Goal: Task Accomplishment & Management: Manage account settings

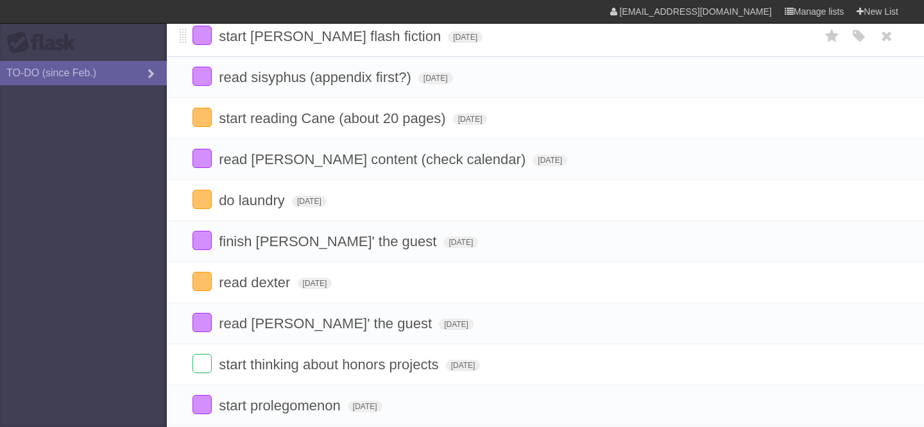
scroll to position [149, 0]
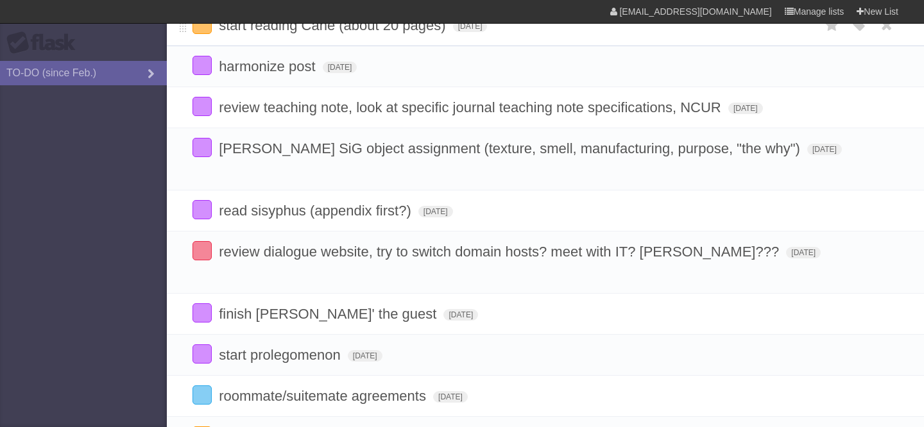
scroll to position [224, 0]
click at [450, 392] on span "[DATE]" at bounding box center [450, 398] width 35 height 12
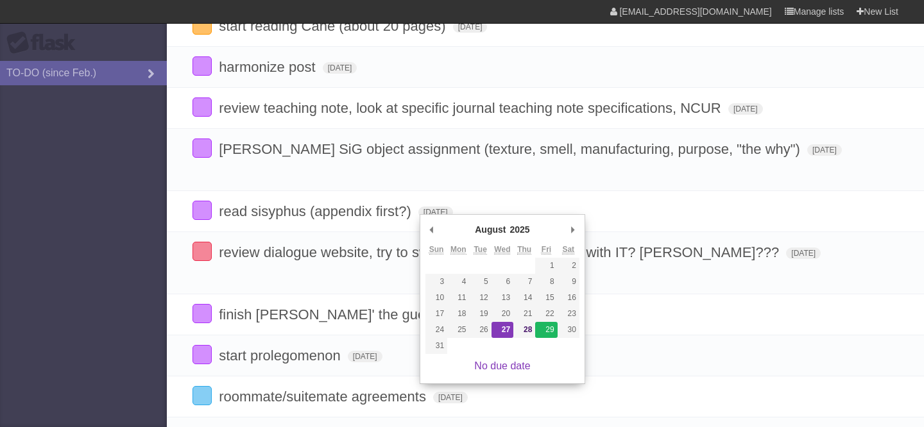
type span "[DATE]"
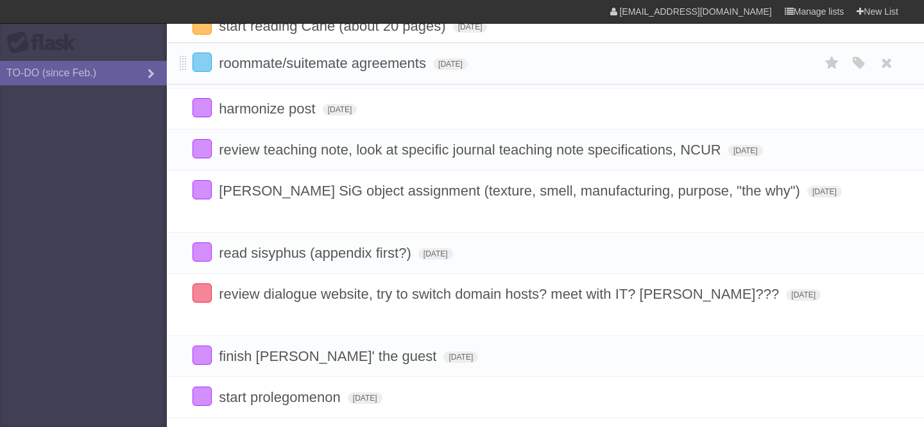
drag, startPoint x: 182, startPoint y: 361, endPoint x: 189, endPoint y: 64, distance: 296.5
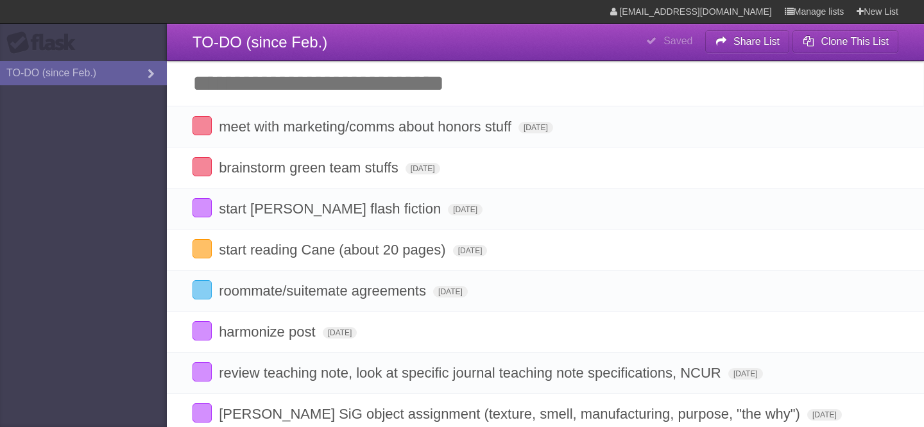
click at [330, 80] on input "Add another task" at bounding box center [545, 83] width 757 height 45
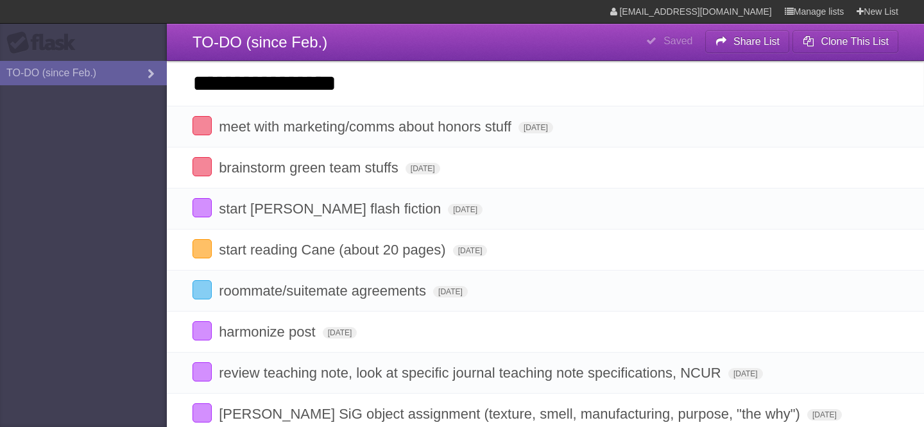
type input "**********"
click input "*********" at bounding box center [0, 0] width 0 height 0
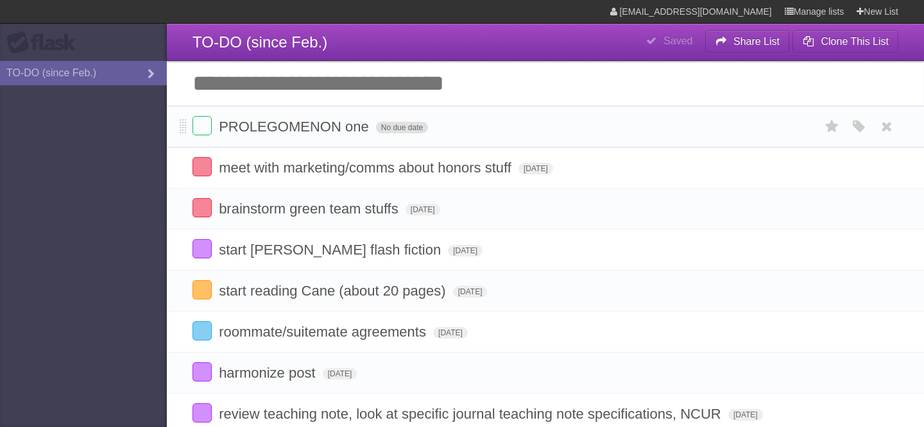
click at [401, 132] on span "No due date" at bounding box center [402, 128] width 52 height 12
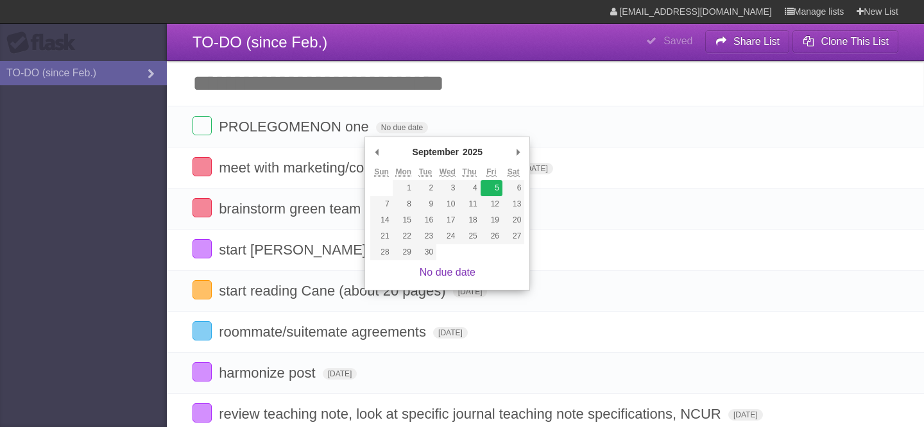
type span "[DATE]"
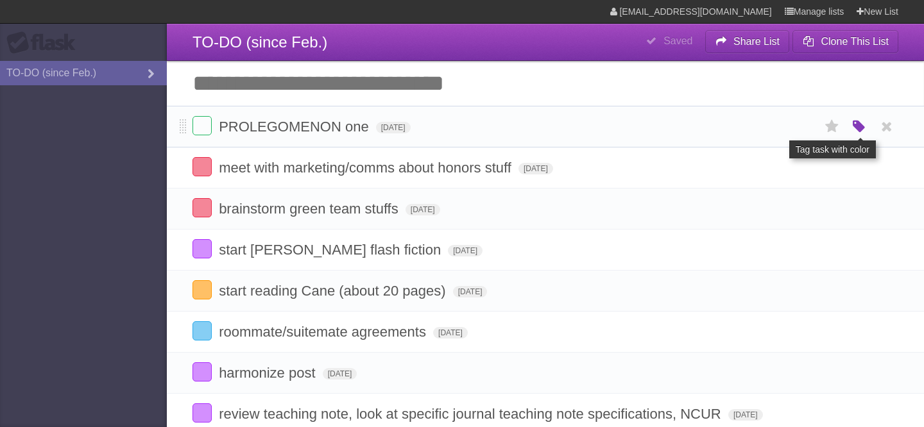
click at [853, 129] on icon "button" at bounding box center [859, 127] width 18 height 17
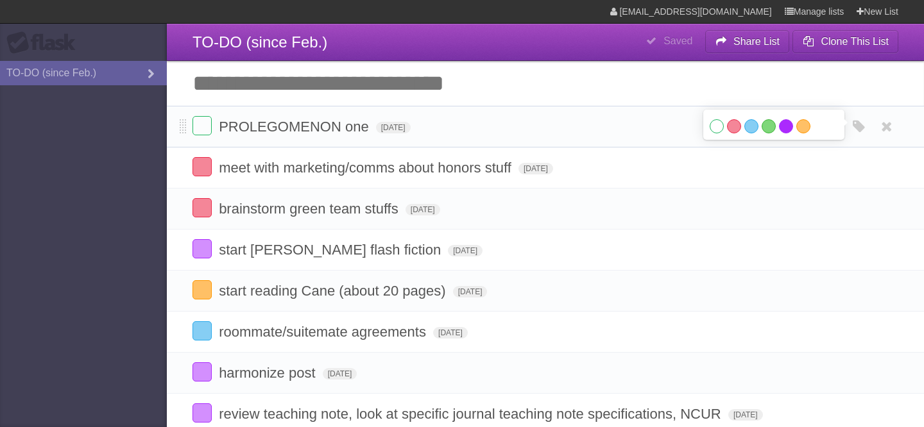
click at [790, 131] on label "Purple" at bounding box center [786, 126] width 14 height 14
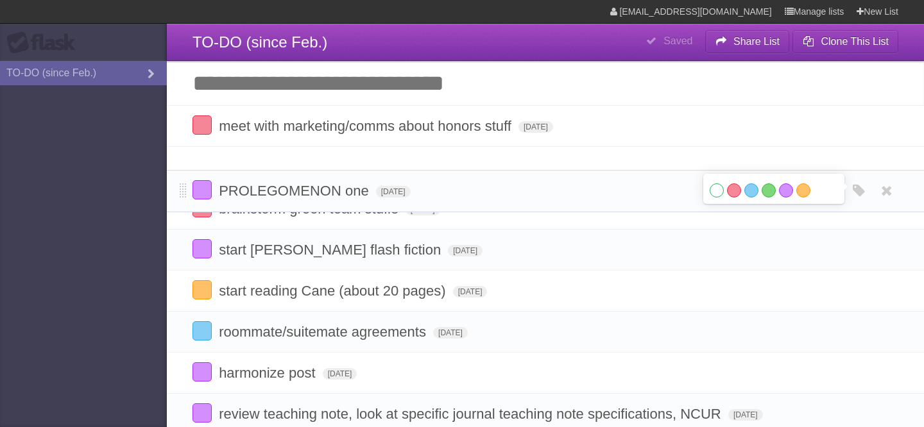
drag, startPoint x: 181, startPoint y: 130, endPoint x: 179, endPoint y: 191, distance: 61.0
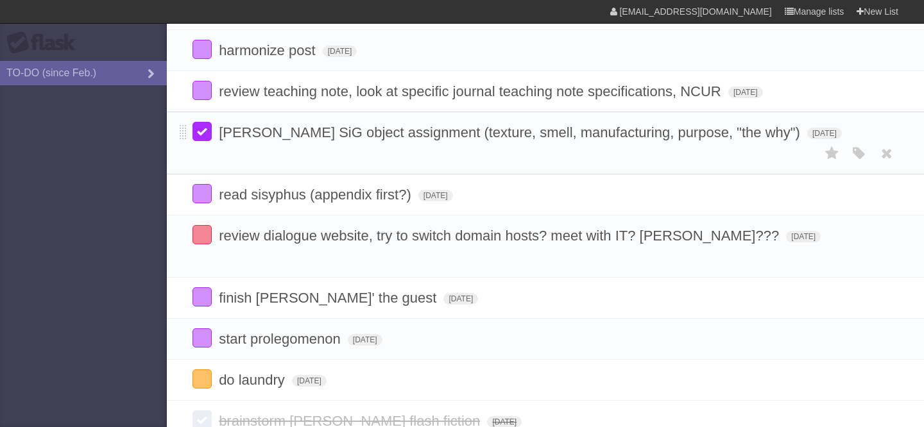
scroll to position [348, 0]
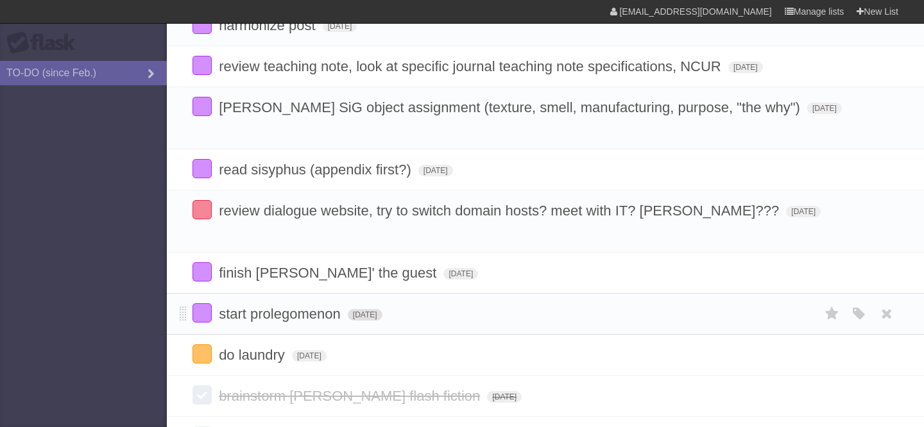
click at [375, 309] on span "[DATE]" at bounding box center [365, 315] width 35 height 12
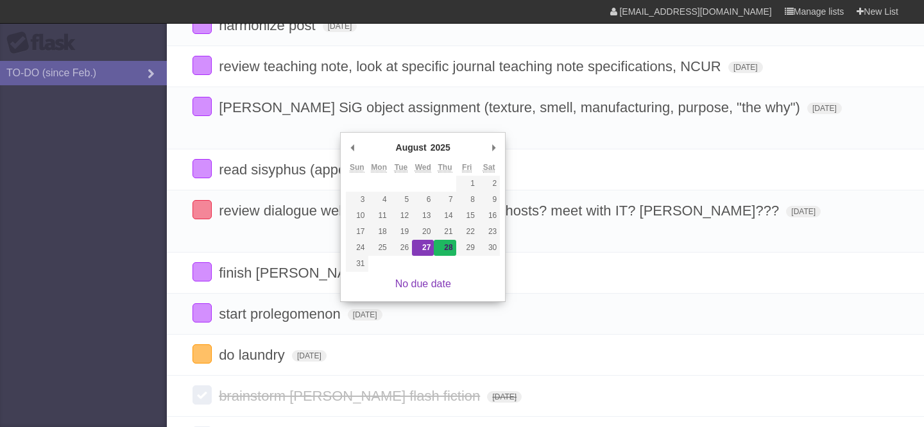
type span "[DATE]"
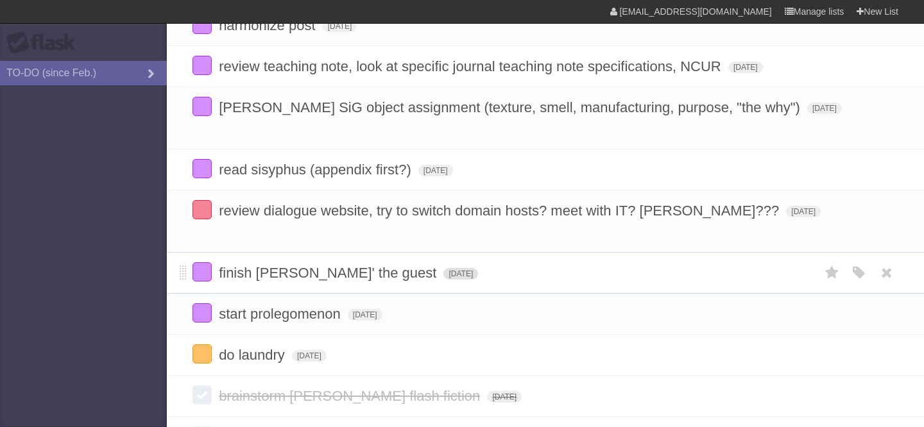
click at [443, 268] on span "[DATE]" at bounding box center [460, 274] width 35 height 12
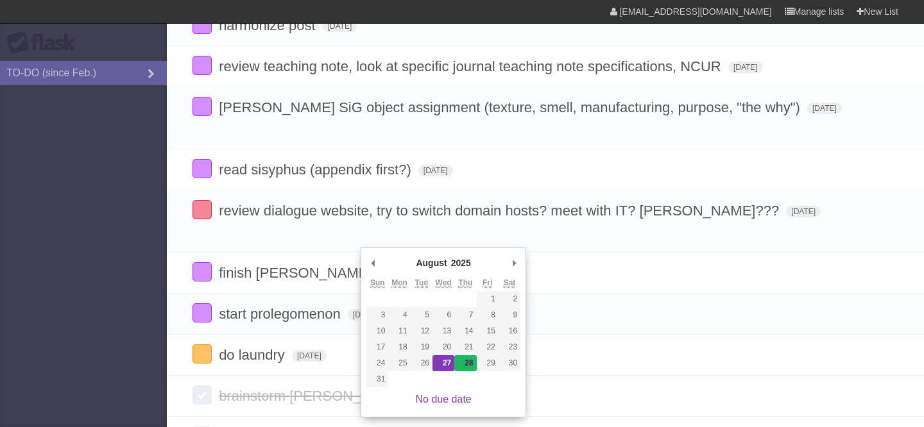
type span "[DATE]"
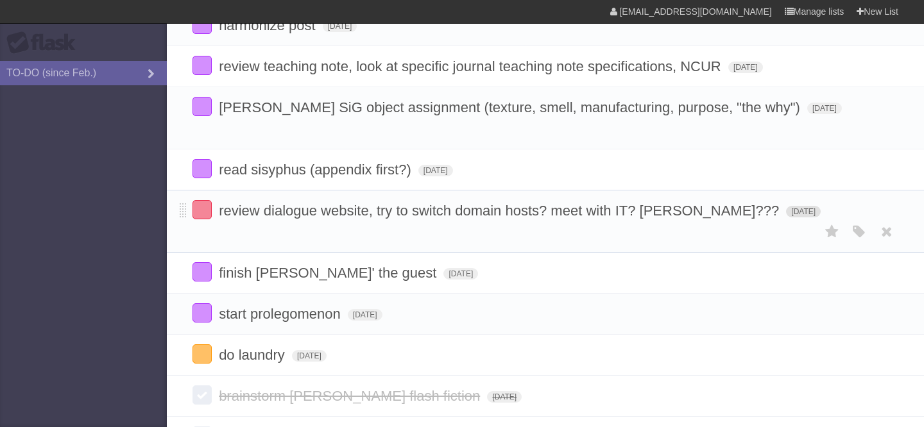
click at [786, 206] on span "[DATE]" at bounding box center [803, 212] width 35 height 12
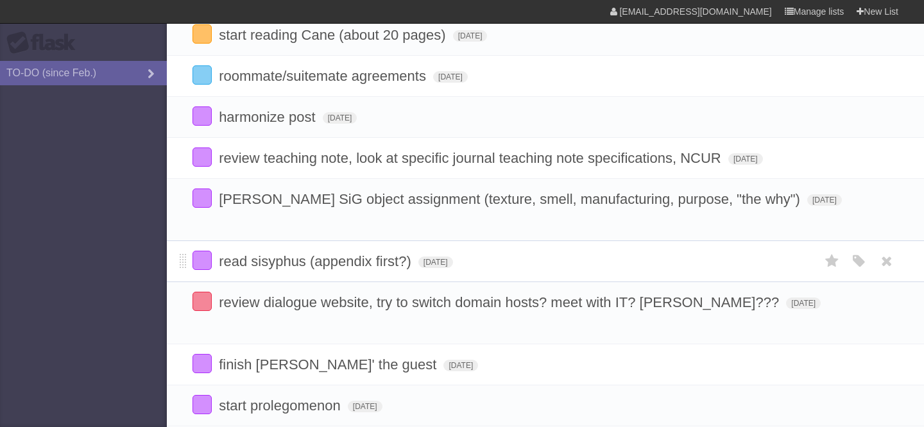
scroll to position [238, 0]
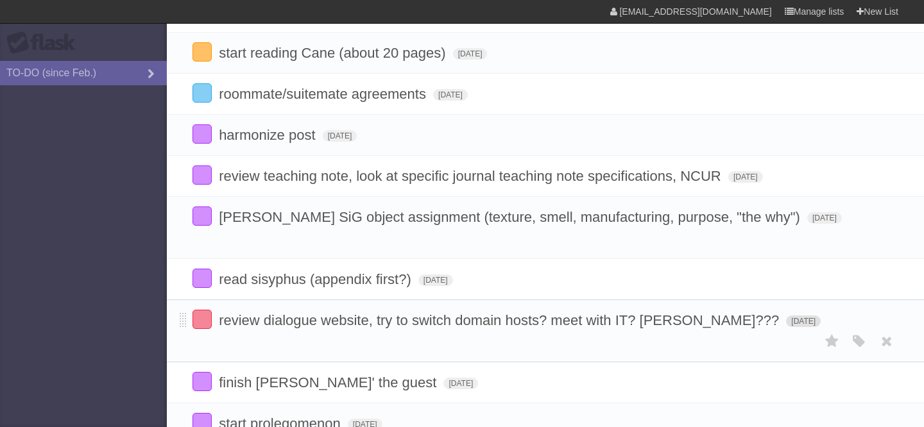
click at [786, 316] on span "[DATE]" at bounding box center [803, 322] width 35 height 12
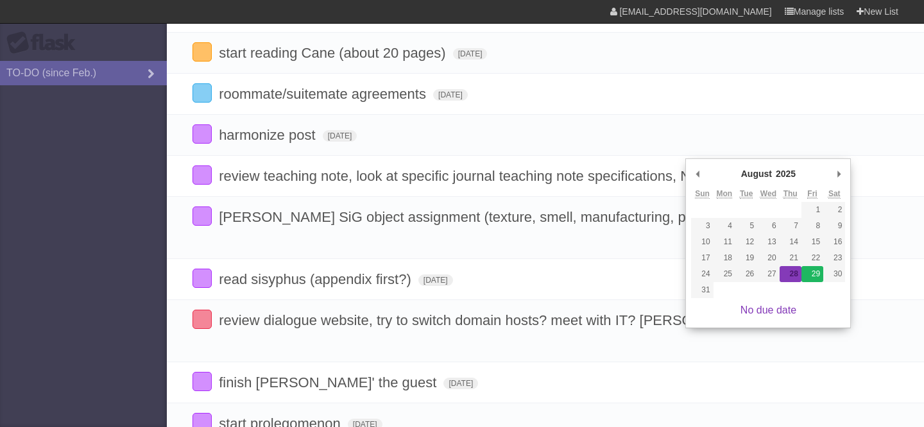
type span "[DATE]"
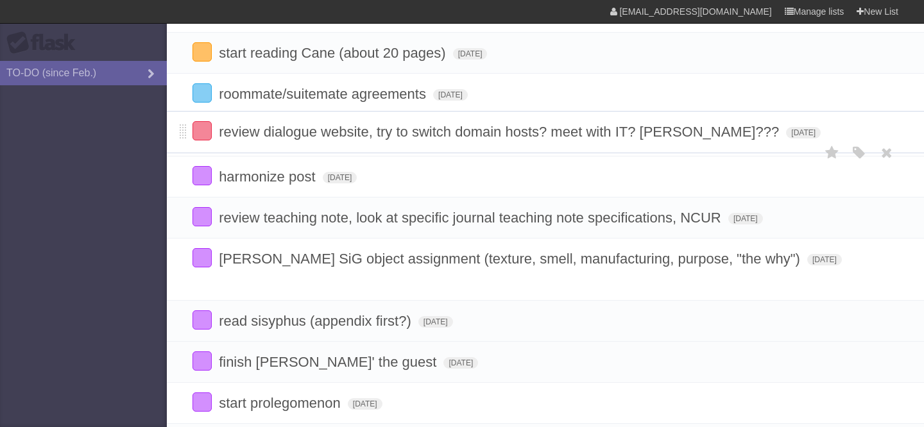
drag, startPoint x: 181, startPoint y: 310, endPoint x: 188, endPoint y: 131, distance: 179.1
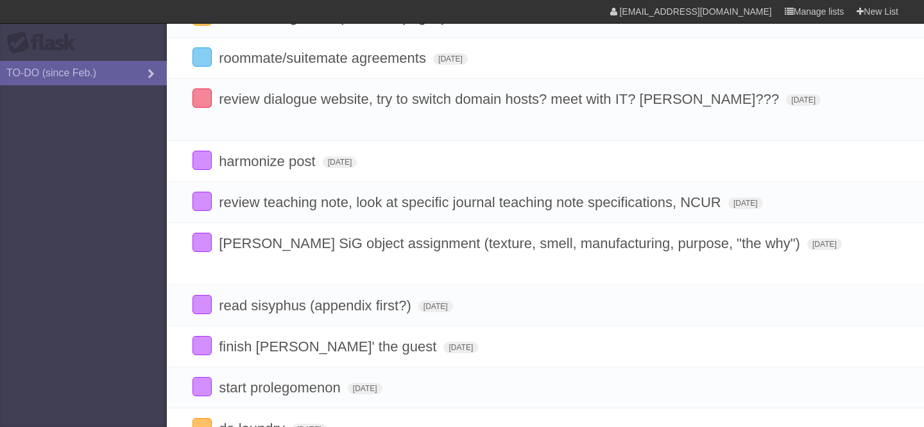
scroll to position [272, 0]
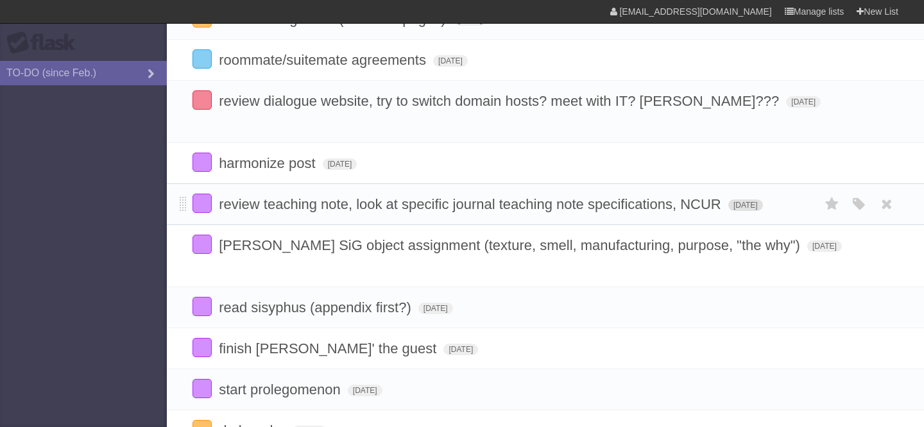
click at [728, 200] on span "[DATE]" at bounding box center [745, 206] width 35 height 12
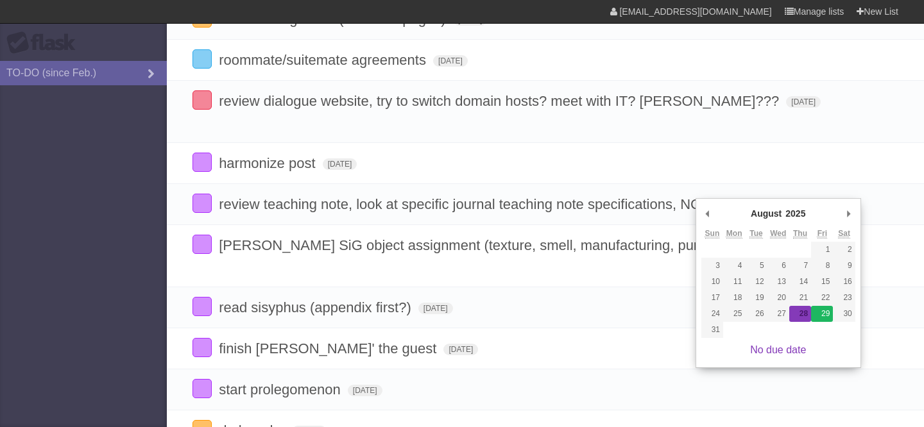
type span "[DATE]"
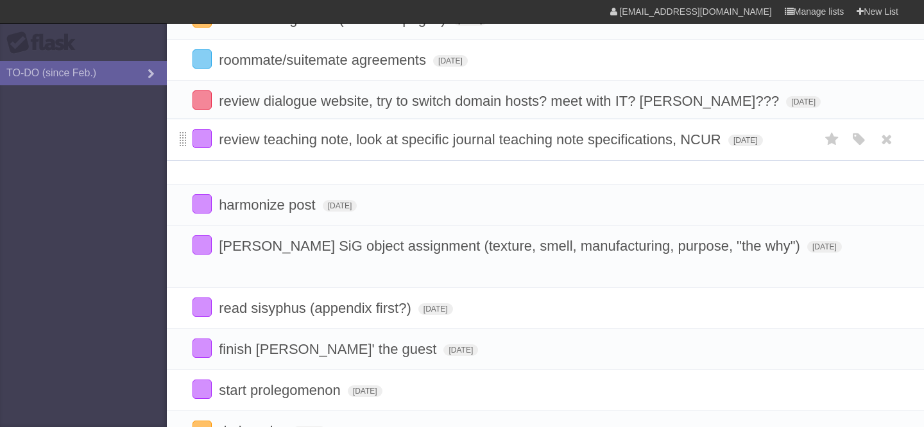
drag, startPoint x: 181, startPoint y: 194, endPoint x: 182, endPoint y: 142, distance: 52.0
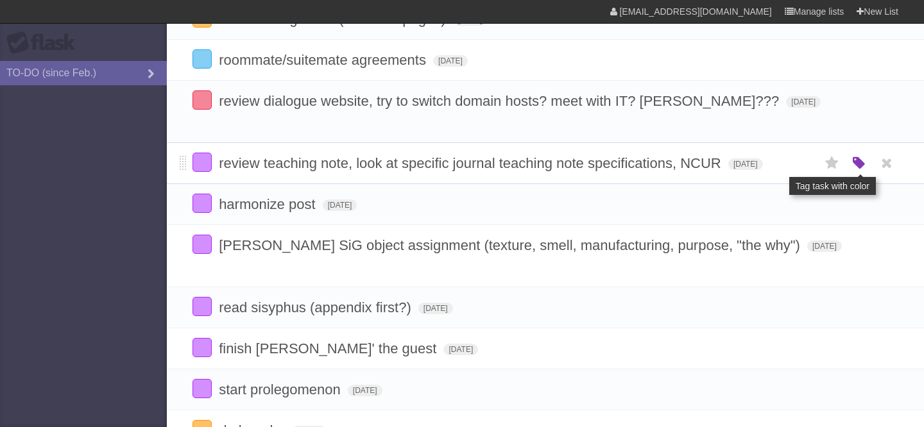
click at [855, 155] on icon "button" at bounding box center [859, 163] width 18 height 17
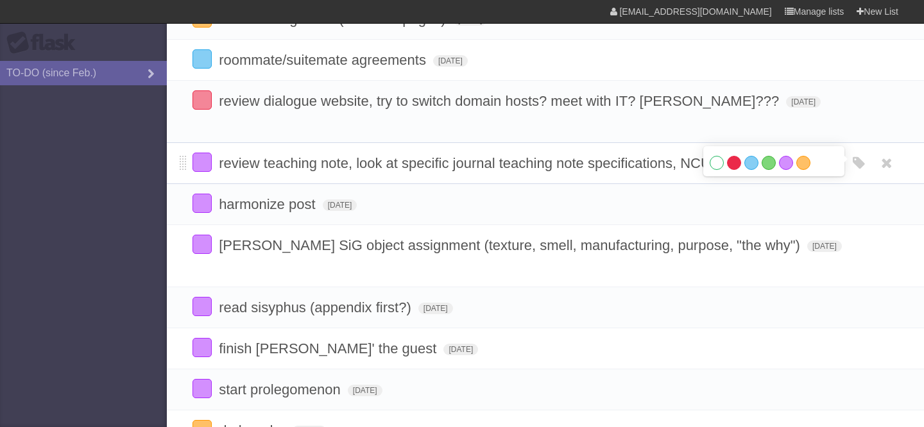
click at [735, 156] on label "Red" at bounding box center [734, 163] width 14 height 14
click at [734, 156] on label "Red" at bounding box center [734, 163] width 14 height 14
click at [799, 156] on label "Orange" at bounding box center [803, 163] width 14 height 14
click at [745, 156] on label "Blue" at bounding box center [751, 163] width 14 height 14
click at [733, 156] on label "Red" at bounding box center [734, 163] width 14 height 14
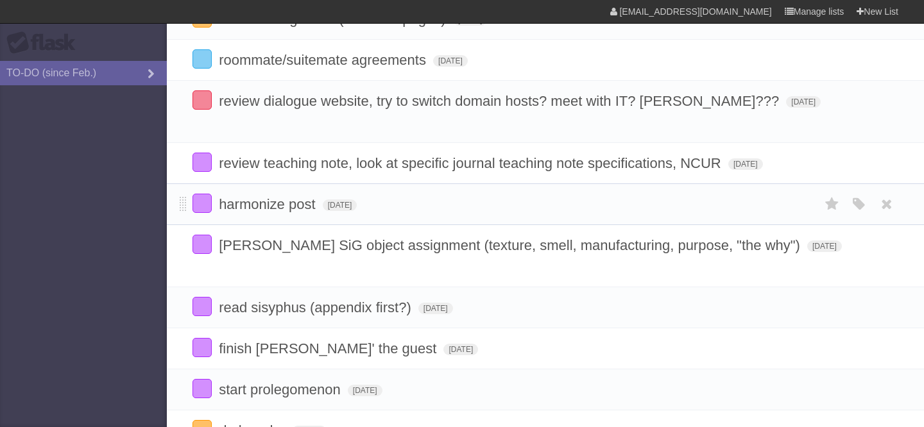
click at [736, 203] on li "harmonize post Thu Aug 28 2025 White Red Blue Green Purple Orange" at bounding box center [545, 204] width 757 height 42
click at [860, 155] on icon "button" at bounding box center [859, 163] width 18 height 17
click at [730, 156] on label "Red" at bounding box center [734, 163] width 14 height 14
click at [719, 156] on label "White" at bounding box center [717, 163] width 14 height 14
click at [385, 142] on li "review teaching note, look at specific journal teaching note specifications, NC…" at bounding box center [545, 163] width 757 height 42
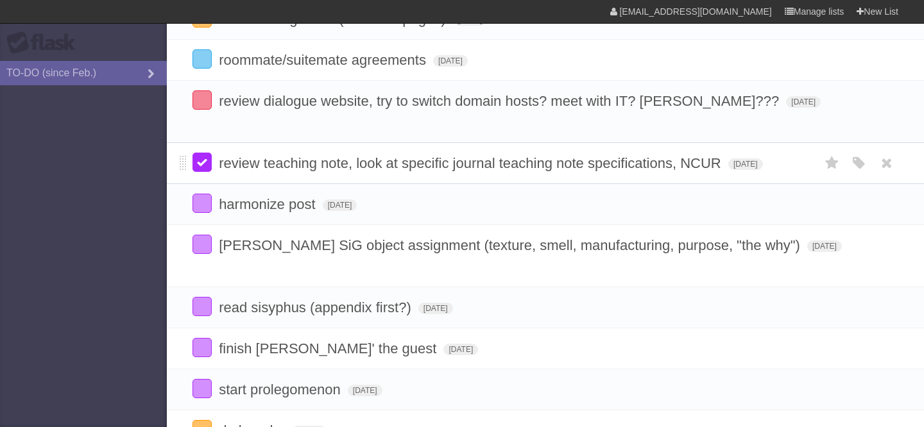
click at [199, 154] on label at bounding box center [201, 162] width 19 height 19
click at [202, 155] on label at bounding box center [201, 162] width 19 height 19
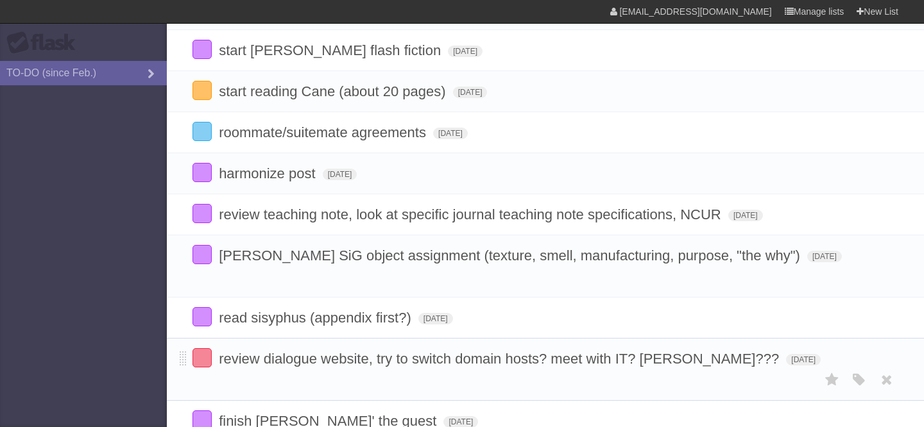
scroll to position [198, 0]
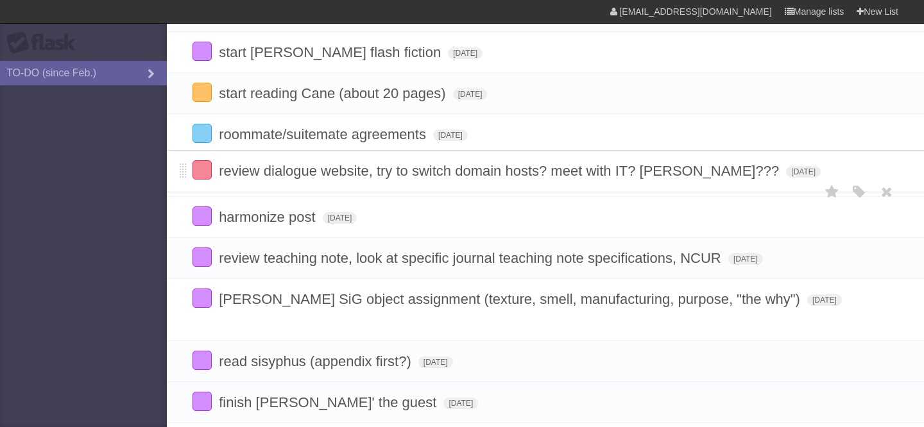
drag, startPoint x: 182, startPoint y: 348, endPoint x: 187, endPoint y: 170, distance: 177.8
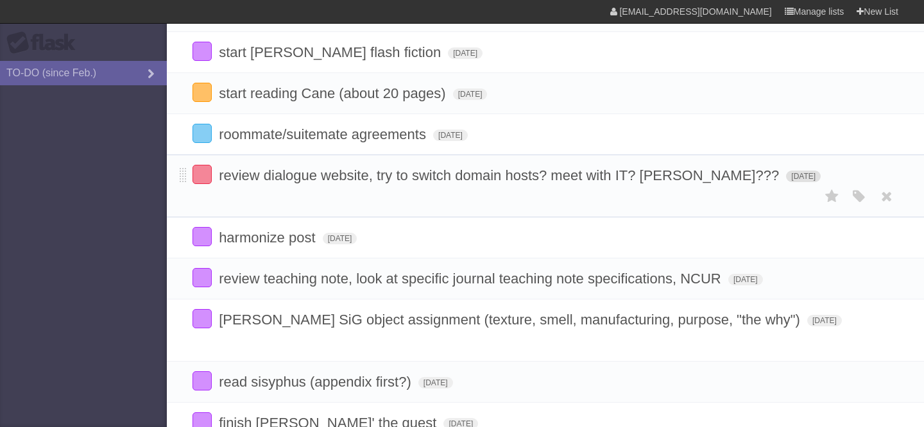
click at [786, 180] on span "[DATE]" at bounding box center [803, 177] width 35 height 12
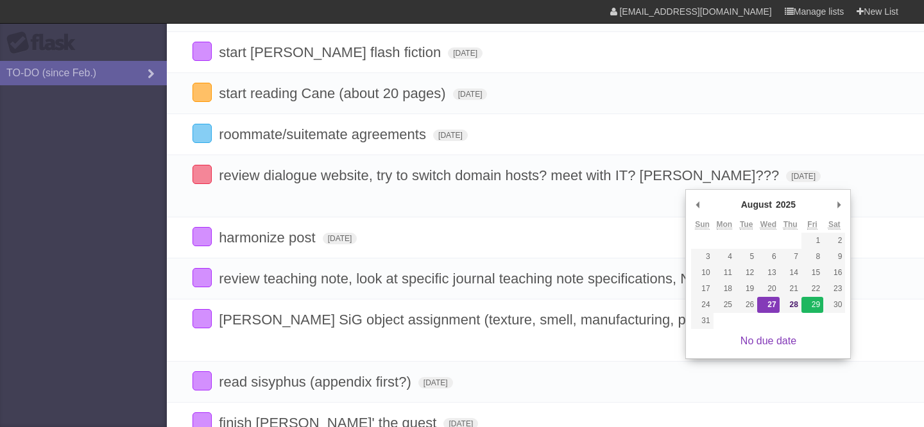
type span "[DATE]"
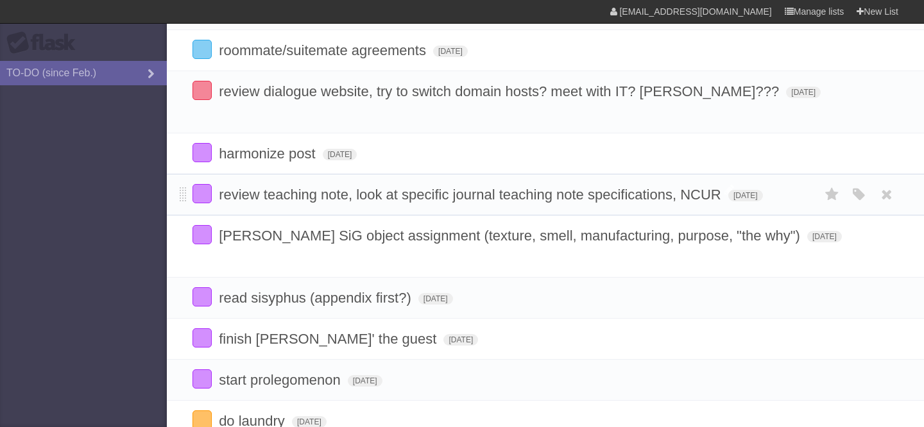
scroll to position [280, 0]
click at [382, 377] on span "[DATE]" at bounding box center [365, 383] width 35 height 12
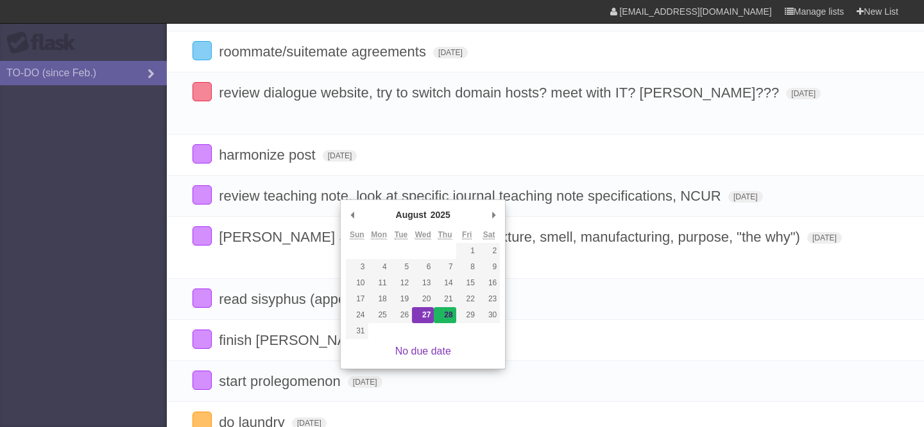
type span "[DATE]"
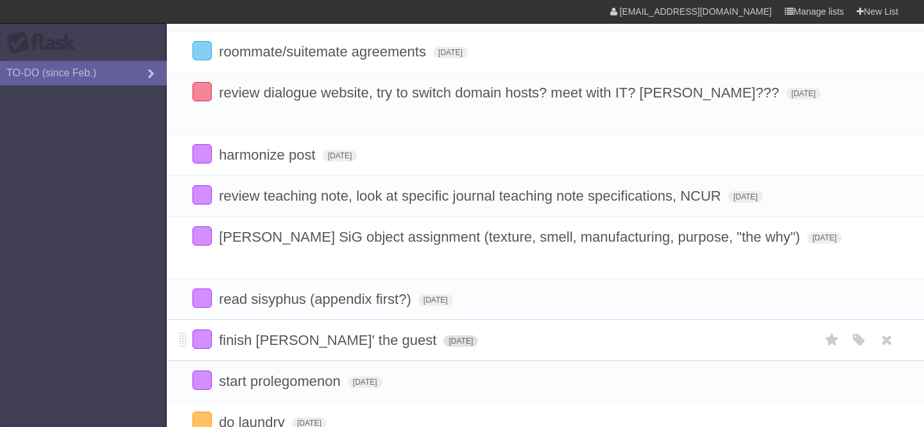
click at [443, 336] on span "[DATE]" at bounding box center [460, 342] width 35 height 12
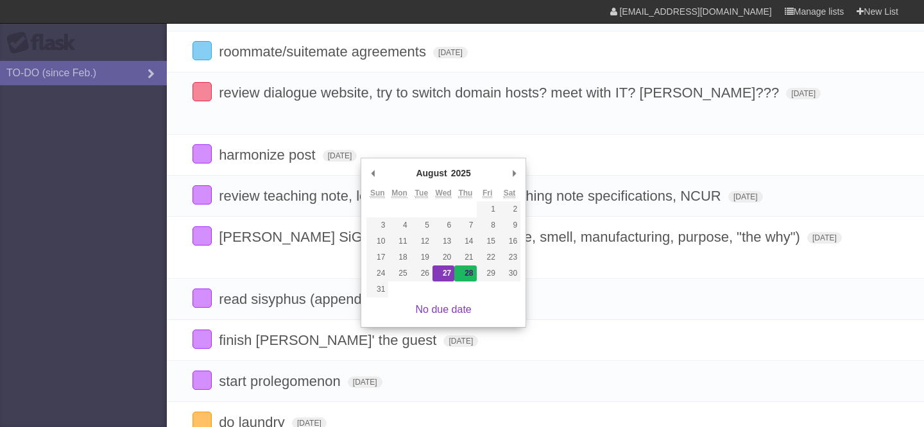
type span "[DATE]"
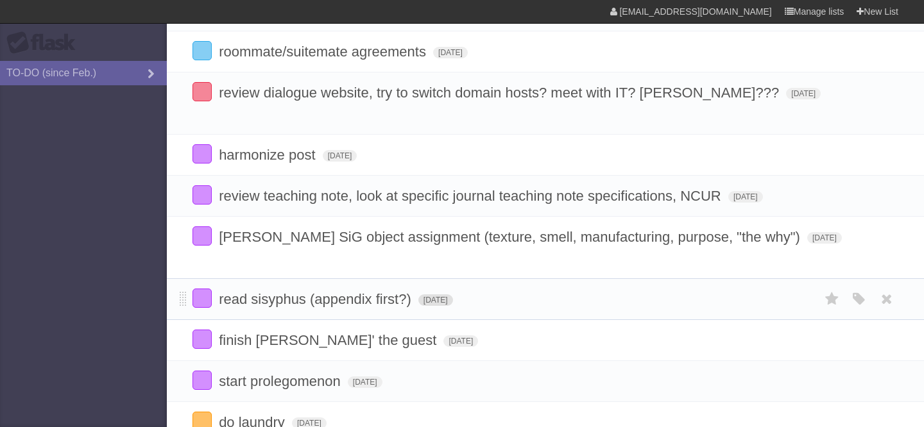
click at [453, 294] on span "[DATE]" at bounding box center [435, 300] width 35 height 12
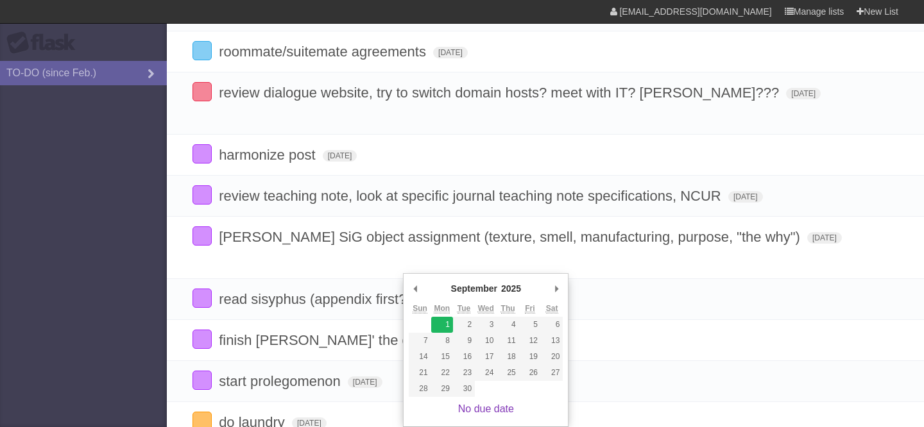
type span "[DATE]"
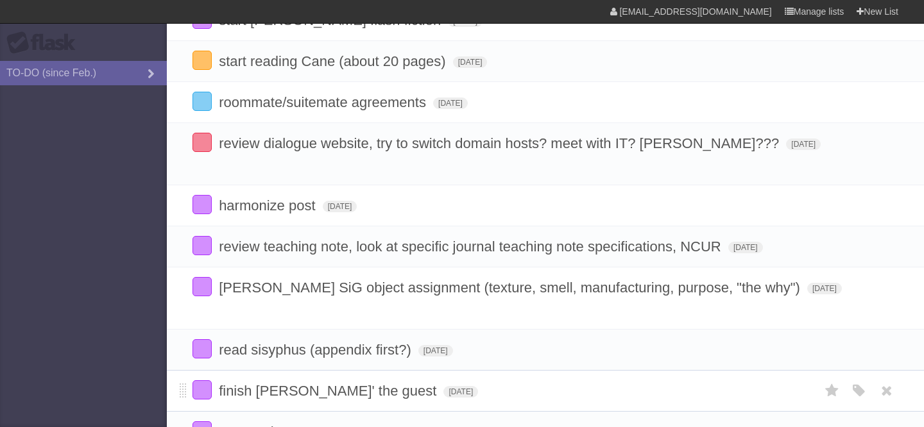
scroll to position [216, 0]
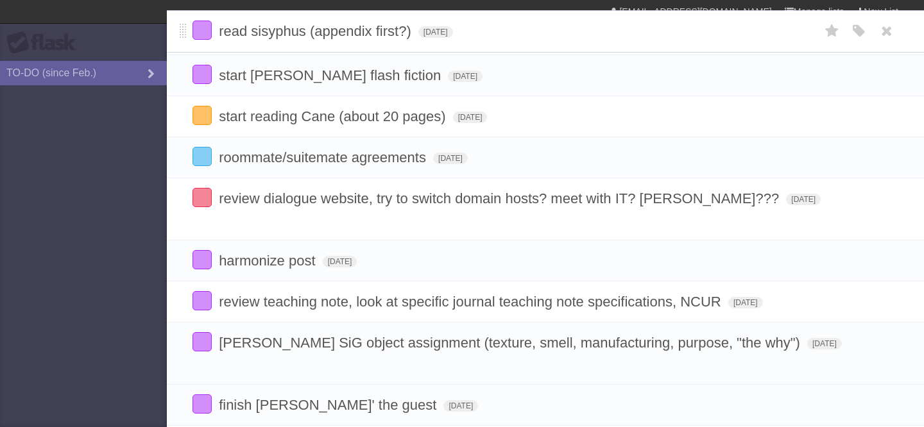
drag, startPoint x: 182, startPoint y: 330, endPoint x: 212, endPoint y: 39, distance: 292.9
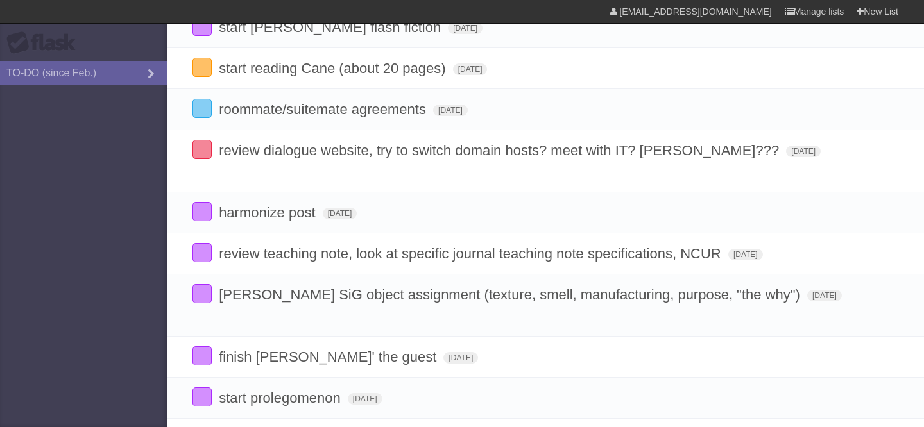
scroll to position [268, 0]
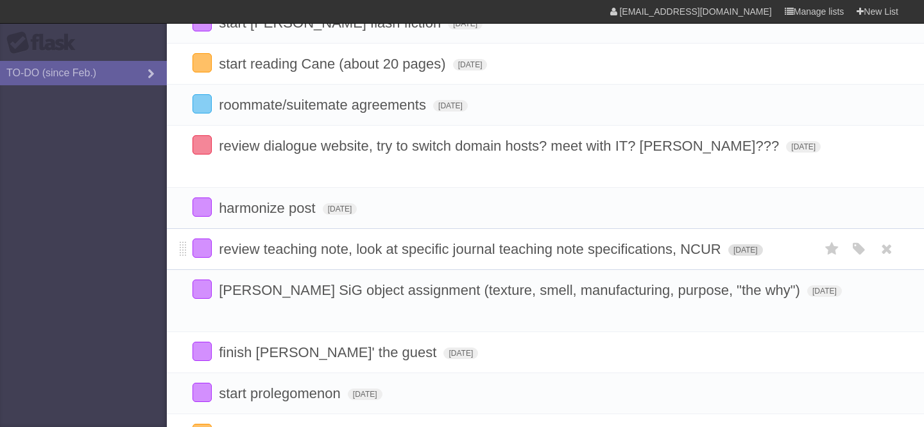
click at [728, 244] on span "[DATE]" at bounding box center [745, 250] width 35 height 12
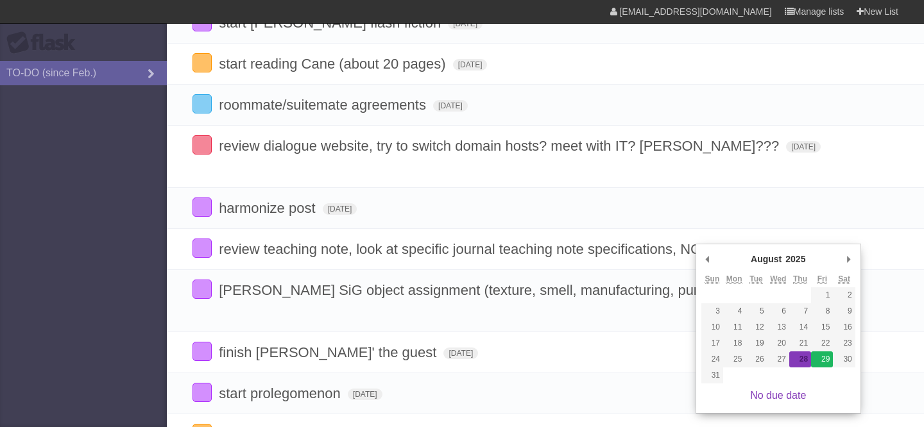
type span "[DATE]"
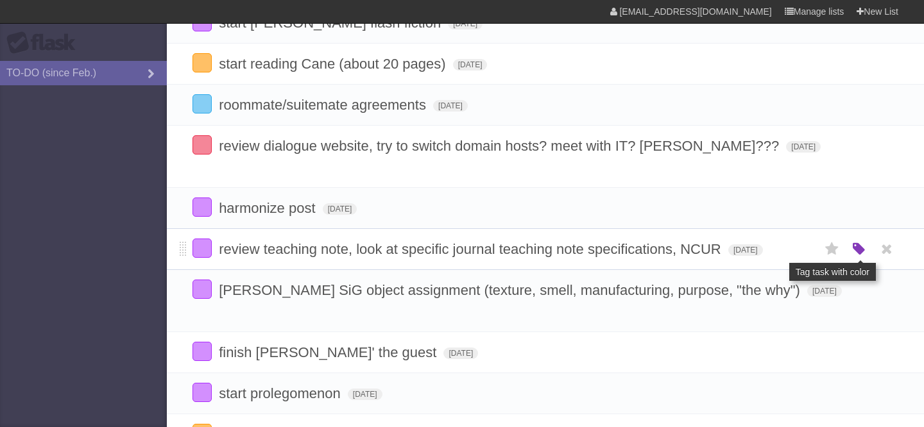
click at [856, 241] on icon "button" at bounding box center [859, 249] width 18 height 17
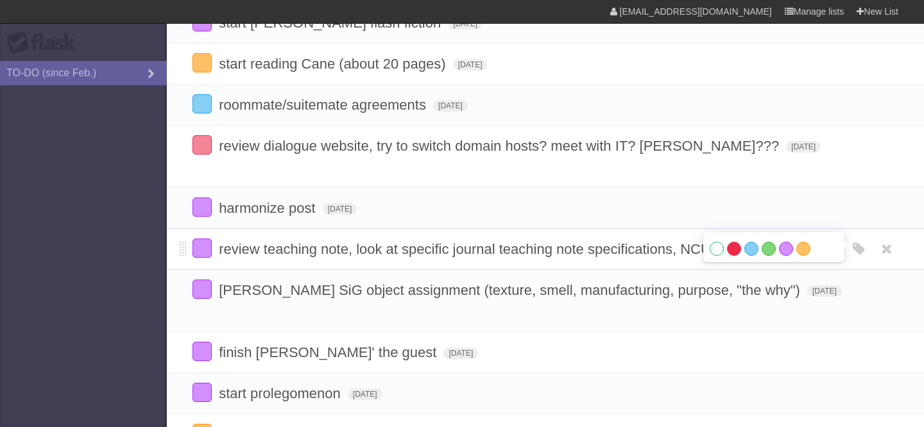
click at [731, 242] on label "Red" at bounding box center [734, 249] width 14 height 14
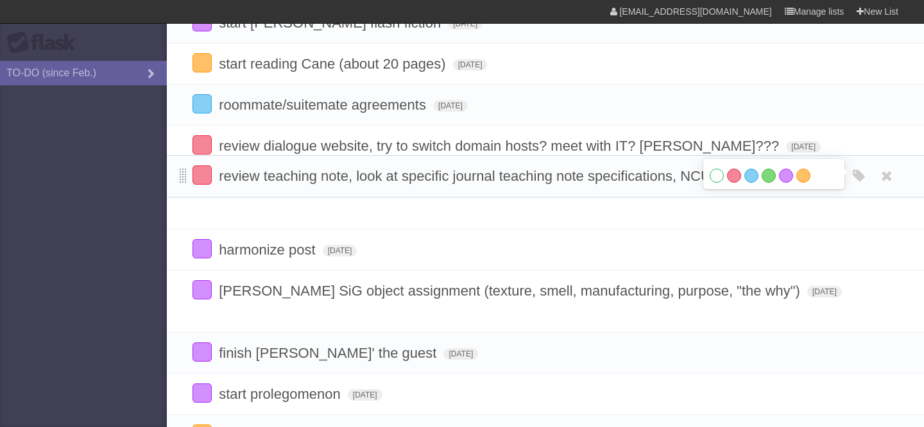
drag, startPoint x: 181, startPoint y: 238, endPoint x: 185, endPoint y: 179, distance: 59.2
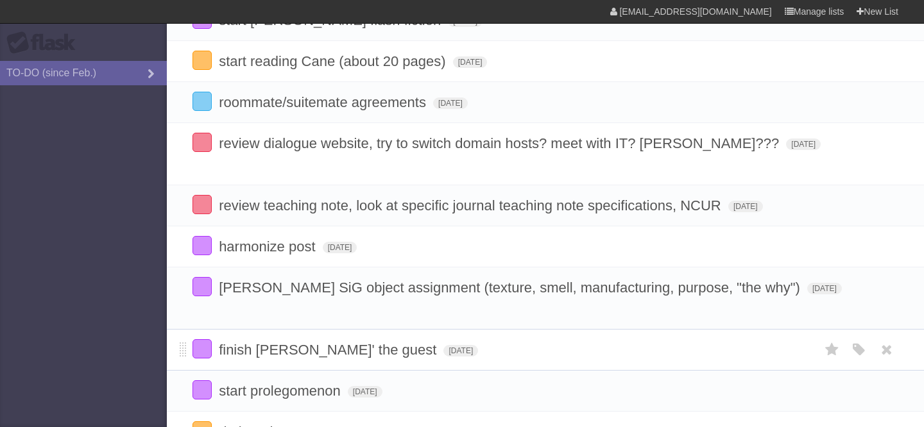
scroll to position [263, 0]
